Goal: Task Accomplishment & Management: Manage account settings

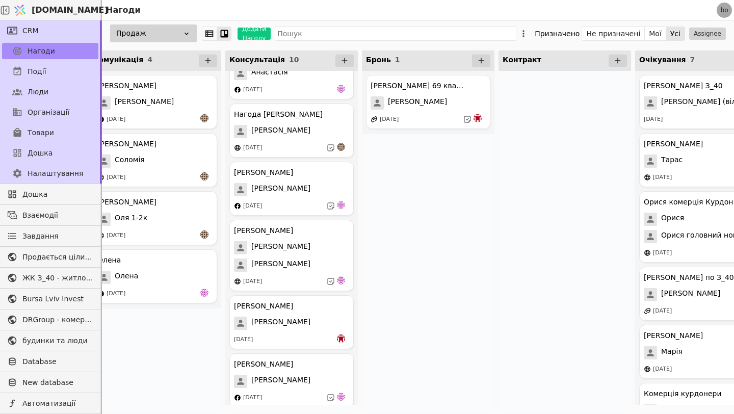
scroll to position [269, 0]
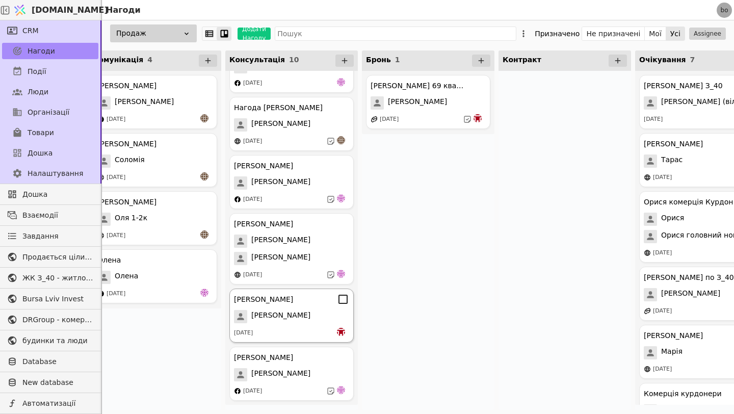
click at [303, 322] on div "[PERSON_NAME]" at bounding box center [291, 316] width 115 height 13
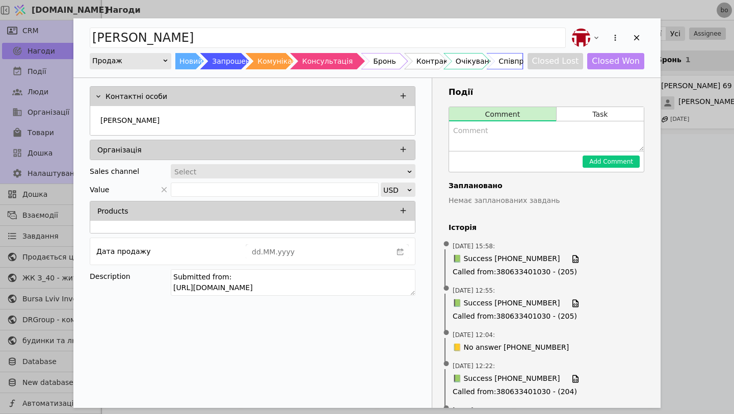
click at [384, 62] on div "Бронь" at bounding box center [384, 61] width 22 height 16
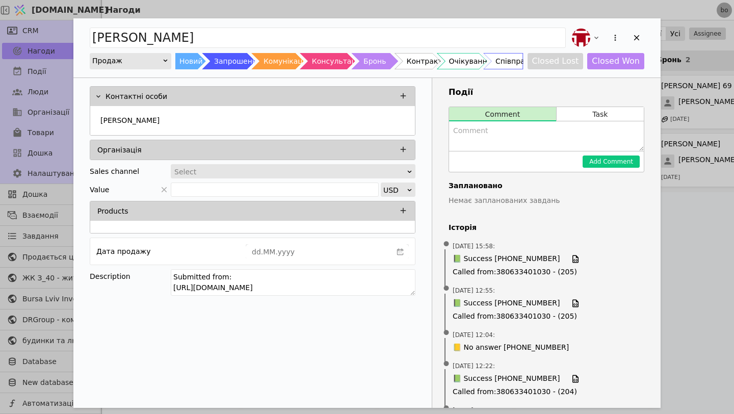
click at [486, 127] on textarea "Add Opportunity" at bounding box center [546, 136] width 195 height 30
type textarea "Платне бронювання успішно оформлене"
click at [597, 161] on button "Add Comment" at bounding box center [611, 162] width 57 height 12
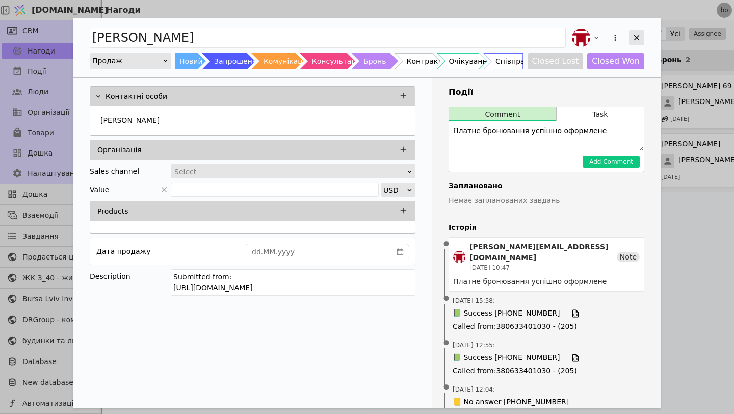
click at [635, 37] on icon "Add Opportunity" at bounding box center [636, 37] width 9 height 9
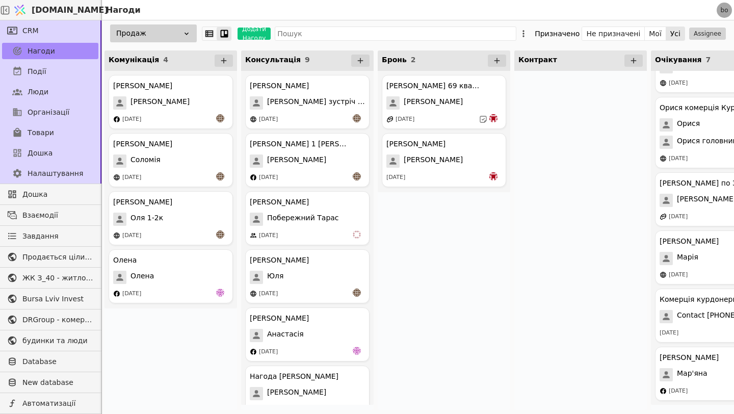
scroll to position [211, 0]
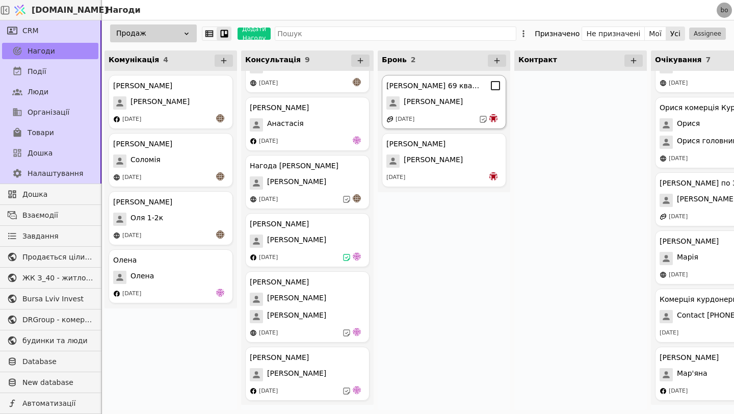
click at [460, 109] on div "[PERSON_NAME]" at bounding box center [444, 102] width 115 height 13
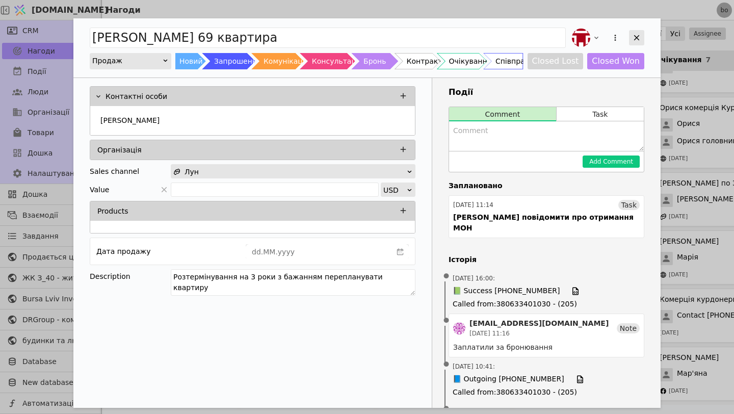
click at [640, 34] on icon "Add Opportunity" at bounding box center [636, 37] width 9 height 9
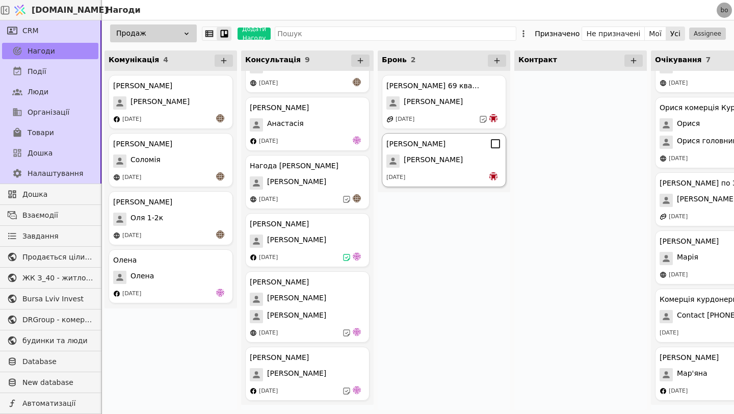
click at [434, 161] on span "[PERSON_NAME]" at bounding box center [433, 161] width 59 height 13
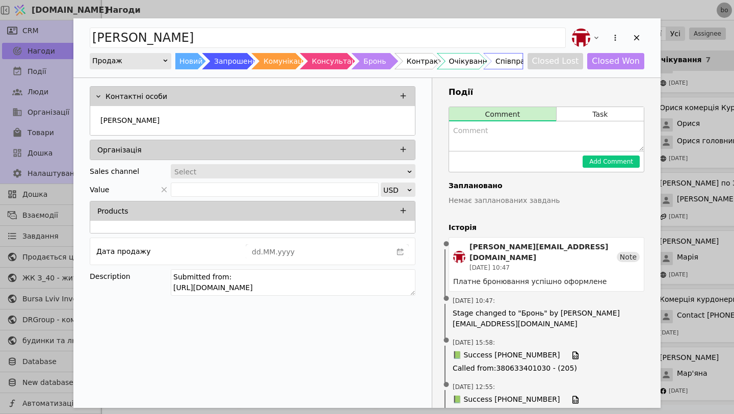
click at [615, 256] on div "bohdan@budynkytaliudy.com 10.09.2025 10:47 Note" at bounding box center [546, 257] width 187 height 31
click at [635, 252] on div "Note" at bounding box center [628, 257] width 23 height 10
click at [576, 292] on div "10.09.2025 10:47 : Stage changed to "Бронь" by bohdan@budynkytaliudy.com" at bounding box center [547, 313] width 196 height 42
click at [594, 276] on div "Платне бронювання успішно оформлене" at bounding box center [546, 281] width 187 height 11
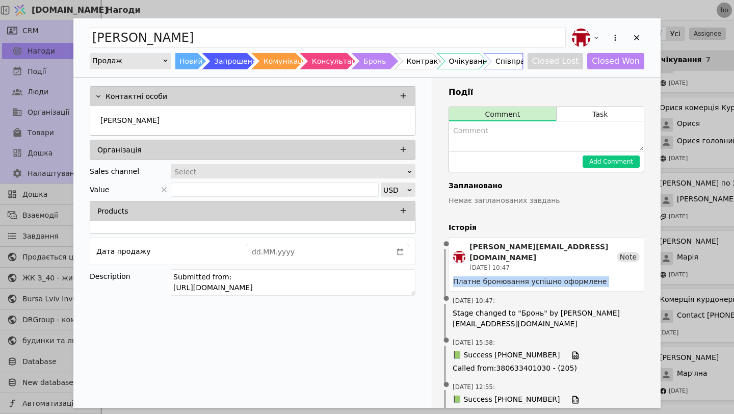
click at [594, 276] on div "Платне бронювання успішно оформлене" at bounding box center [546, 281] width 187 height 11
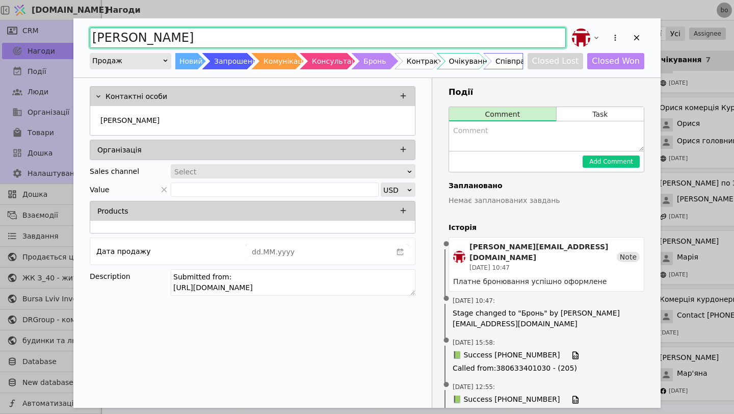
click at [324, 29] on input "[PERSON_NAME]" at bounding box center [328, 38] width 476 height 20
type input "Ярослава Курдонери 2 помешкання"
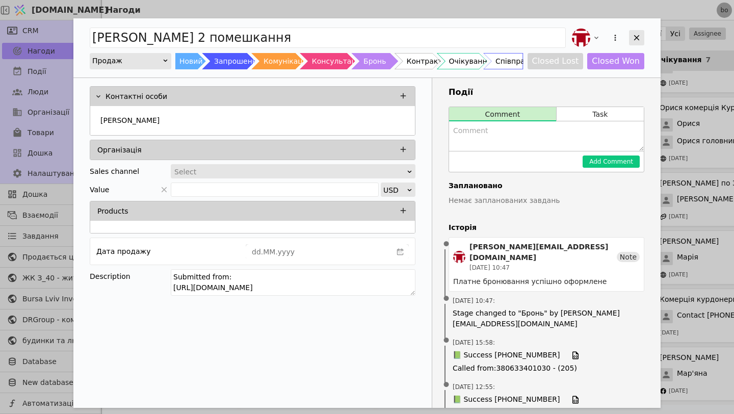
click at [638, 34] on icon "Add Opportunity" at bounding box center [636, 37] width 9 height 9
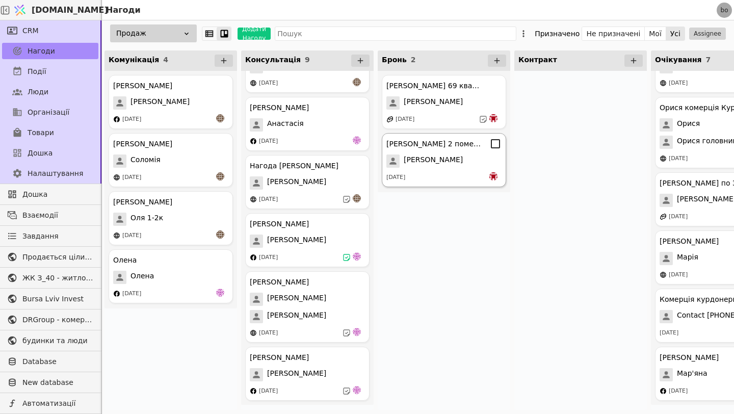
click at [470, 175] on div "[DATE]" at bounding box center [444, 177] width 115 height 10
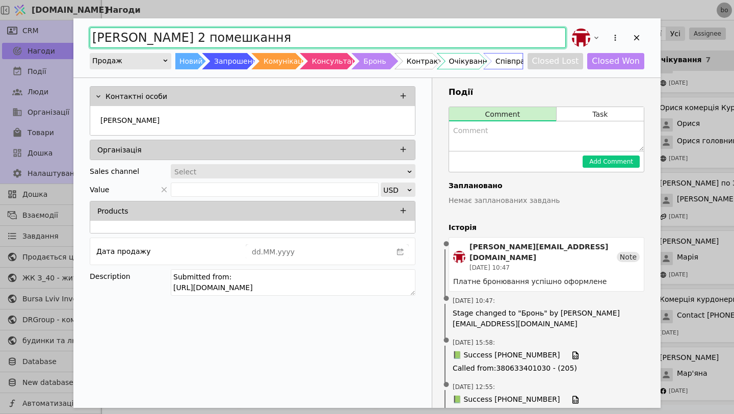
click at [328, 38] on input "Ярослава Курдонери 2 помешкання" at bounding box center [328, 38] width 476 height 20
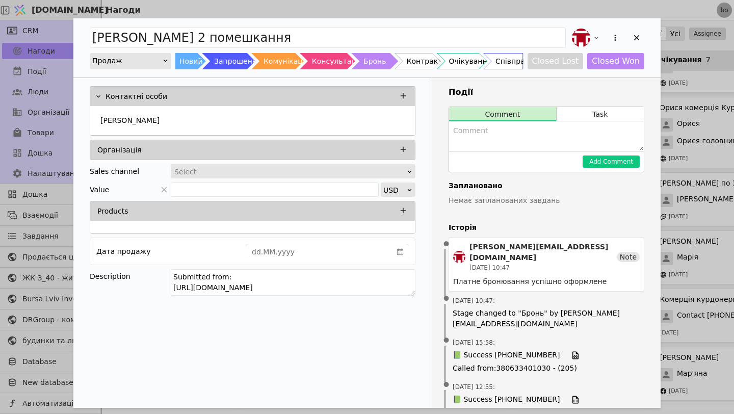
click at [645, 38] on div "Ярослава Курдонери 2 помешкання Продаж Новий Запрошення Комунікація Консультаці…" at bounding box center [366, 47] width 587 height 59
click at [637, 38] on icon "Add Opportunity" at bounding box center [637, 38] width 6 height 6
